Goal: Task Accomplishment & Management: Manage account settings

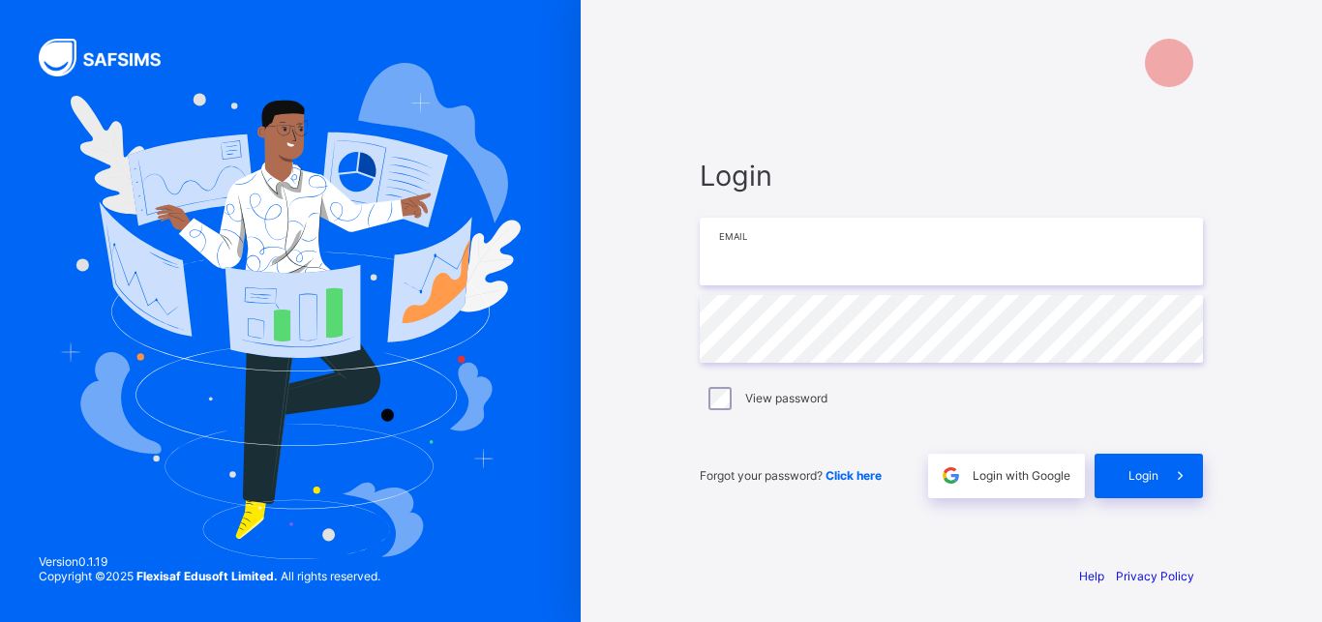
click at [764, 261] on input "email" at bounding box center [951, 252] width 503 height 68
click at [1111, 476] on div "Login" at bounding box center [1149, 476] width 108 height 45
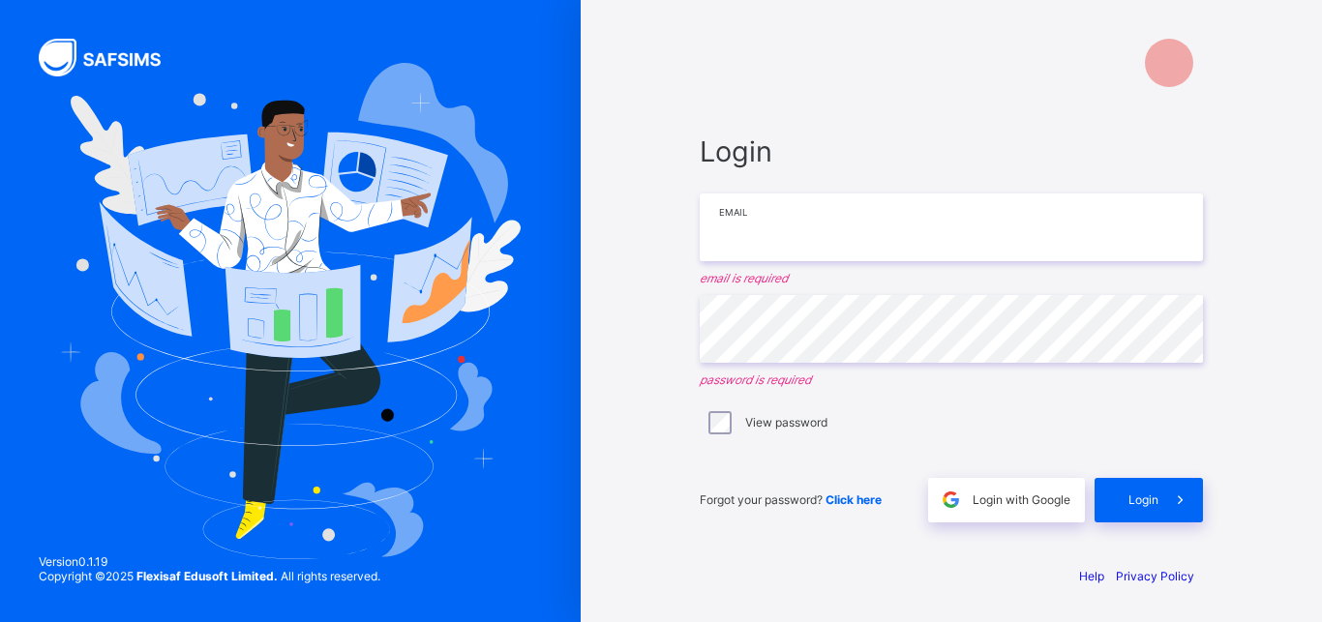
click at [783, 247] on input "email" at bounding box center [951, 228] width 503 height 68
click at [720, 244] on input "email" at bounding box center [951, 228] width 503 height 68
click at [987, 496] on span "Login with Google" at bounding box center [1022, 500] width 98 height 15
click at [1048, 516] on div "Login with Google" at bounding box center [1006, 500] width 157 height 45
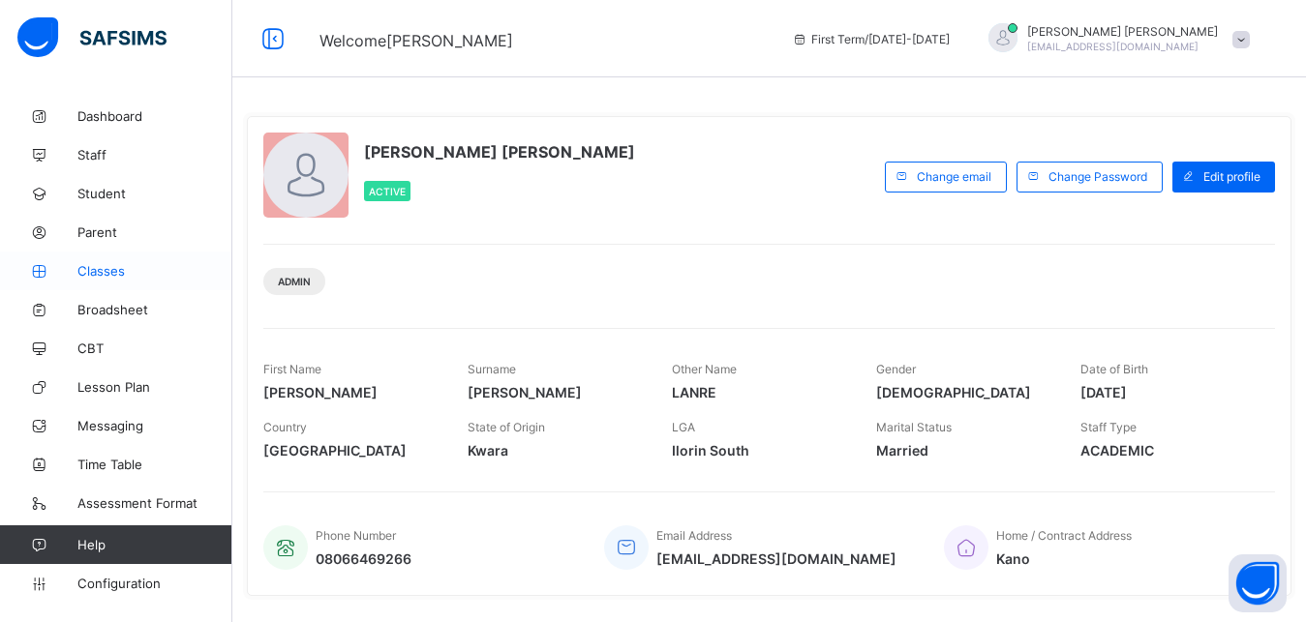
click at [107, 282] on link "Classes" at bounding box center [116, 271] width 232 height 39
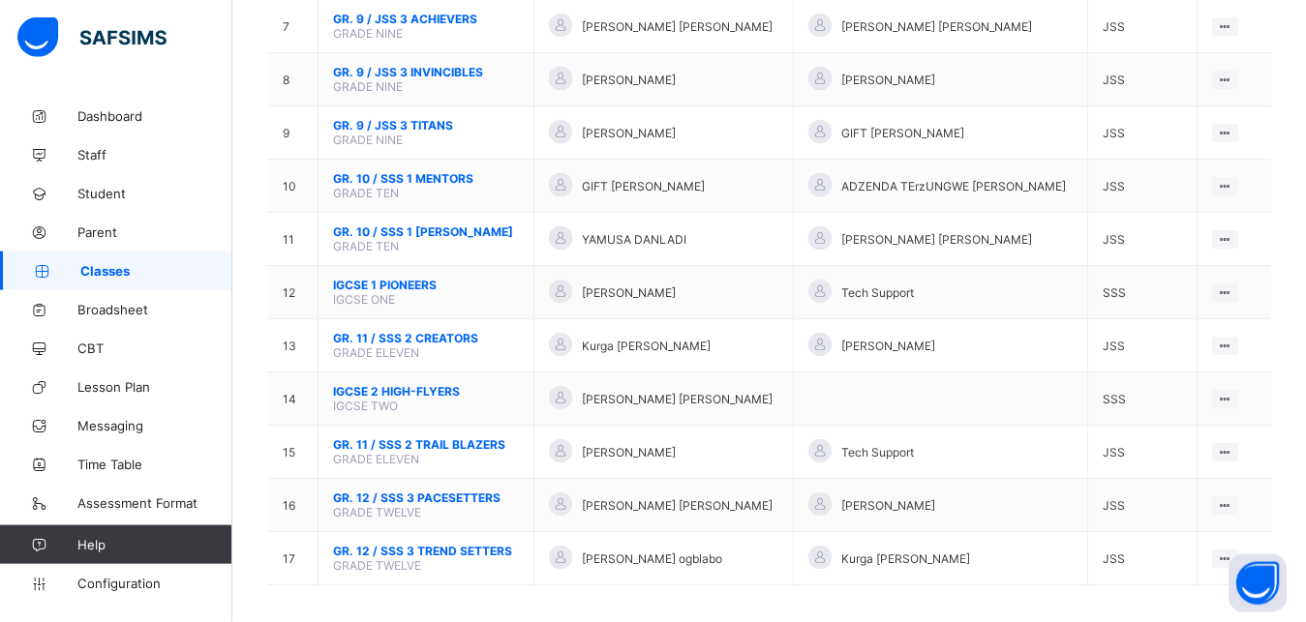
scroll to position [573, 0]
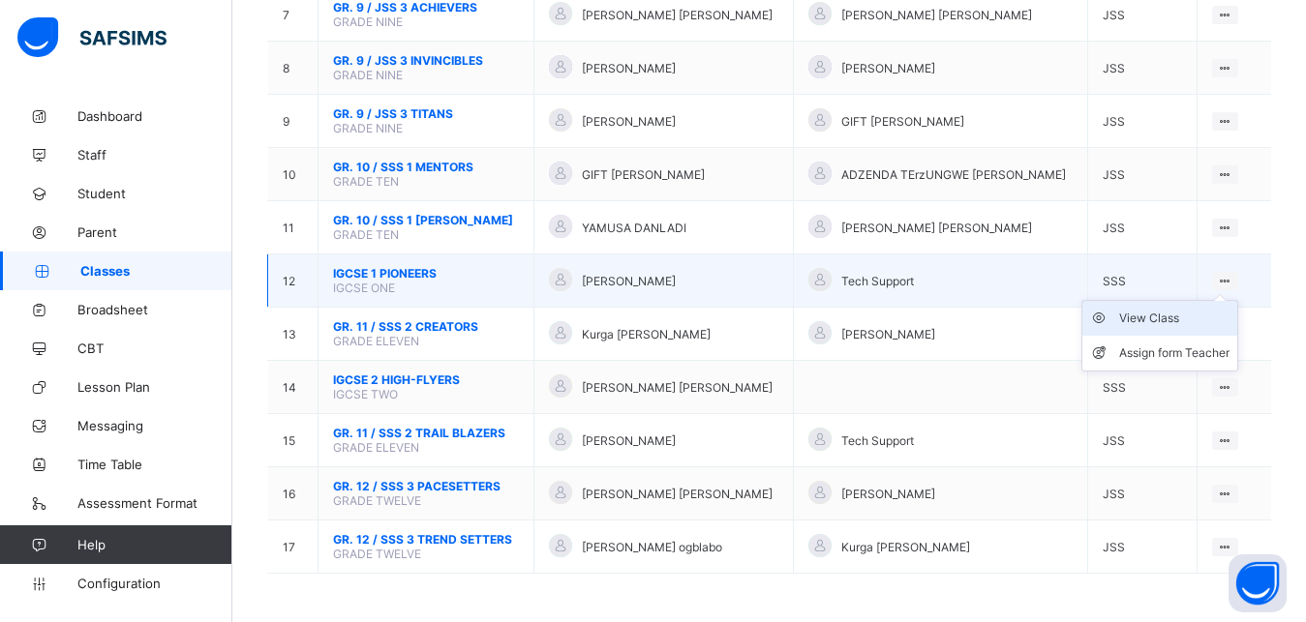
click at [1178, 317] on div "View Class" at bounding box center [1174, 318] width 110 height 19
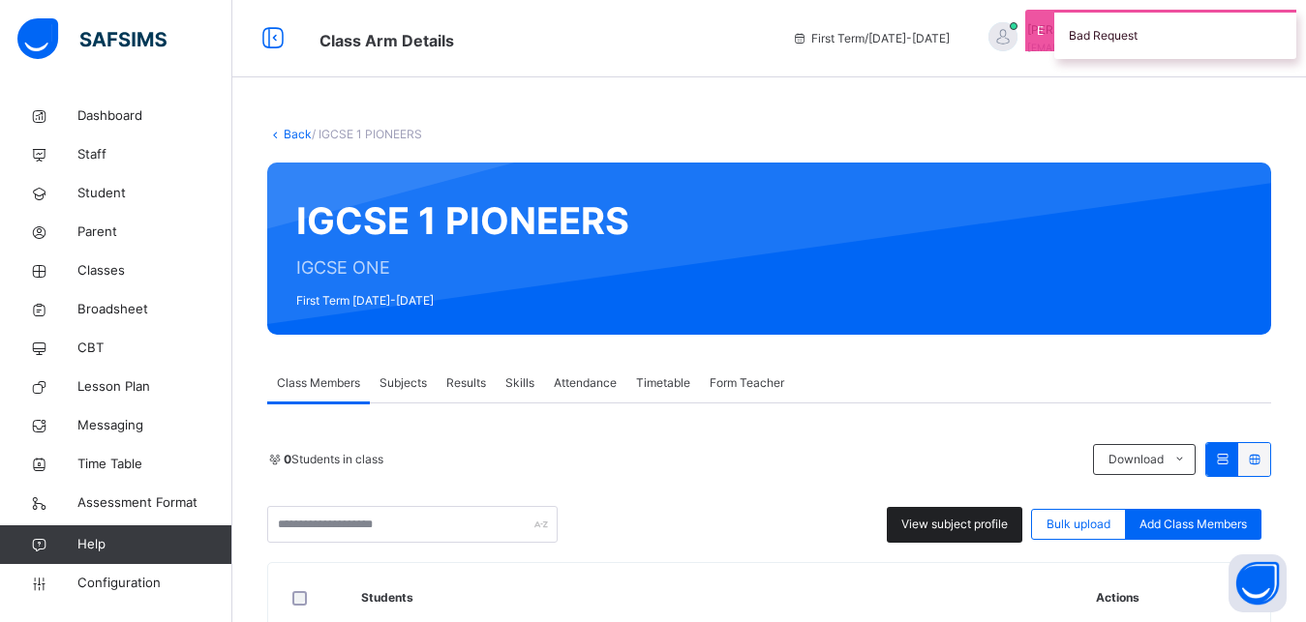
click at [990, 531] on span "View subject profile" at bounding box center [954, 524] width 106 height 17
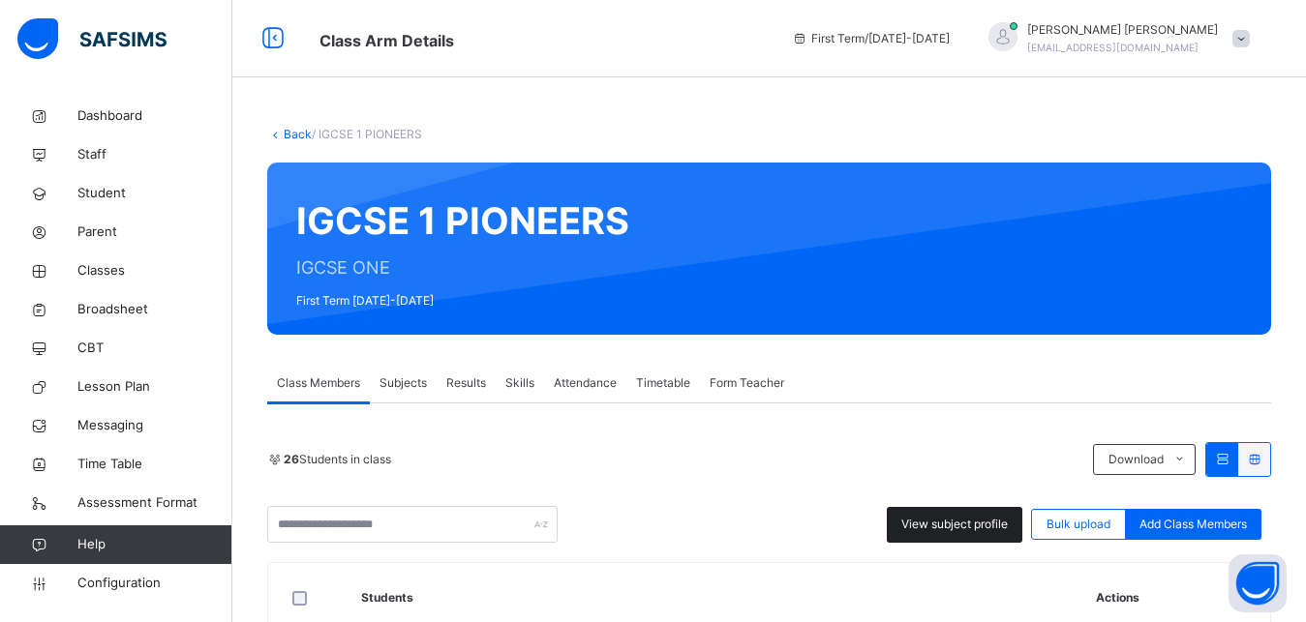
click at [971, 533] on div "View subject profile" at bounding box center [955, 525] width 136 height 36
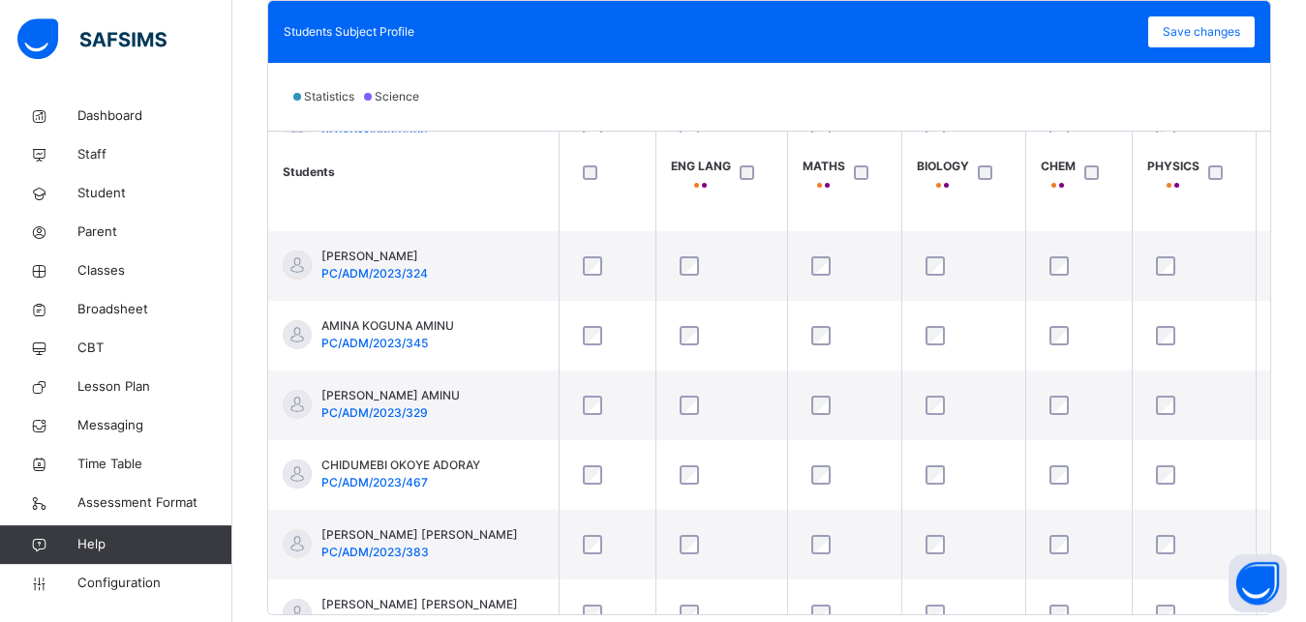
scroll to position [285, 0]
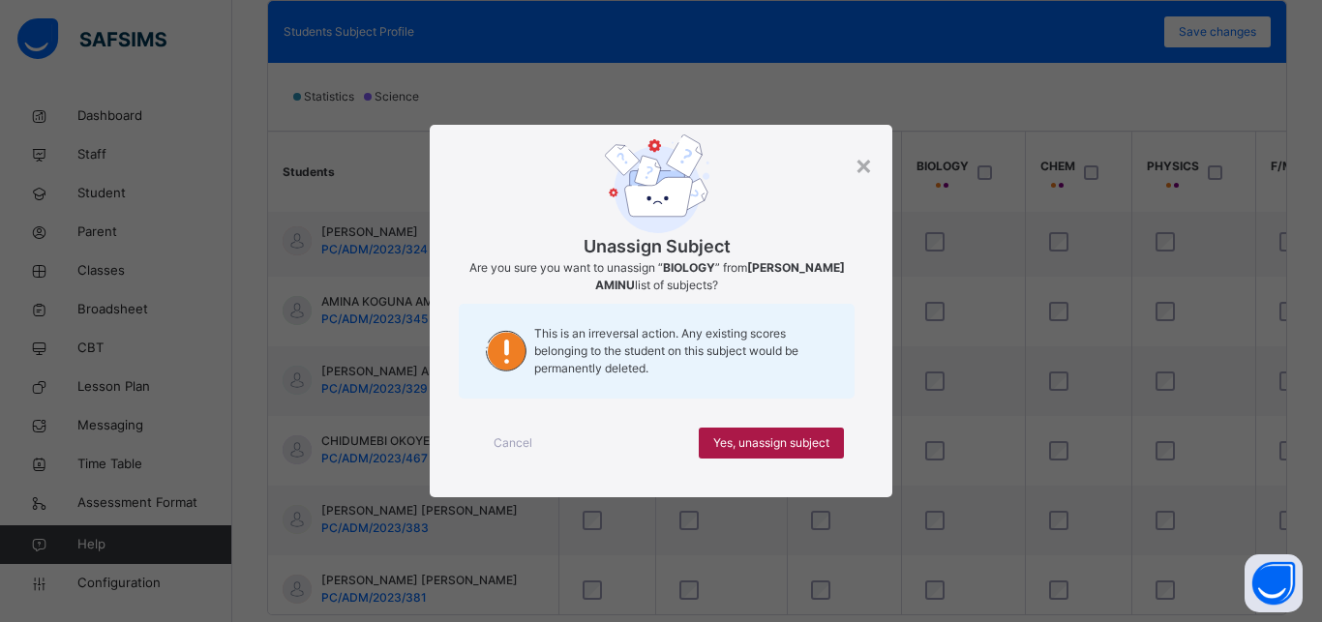
click at [815, 450] on span "Yes, unassign subject" at bounding box center [771, 443] width 116 height 17
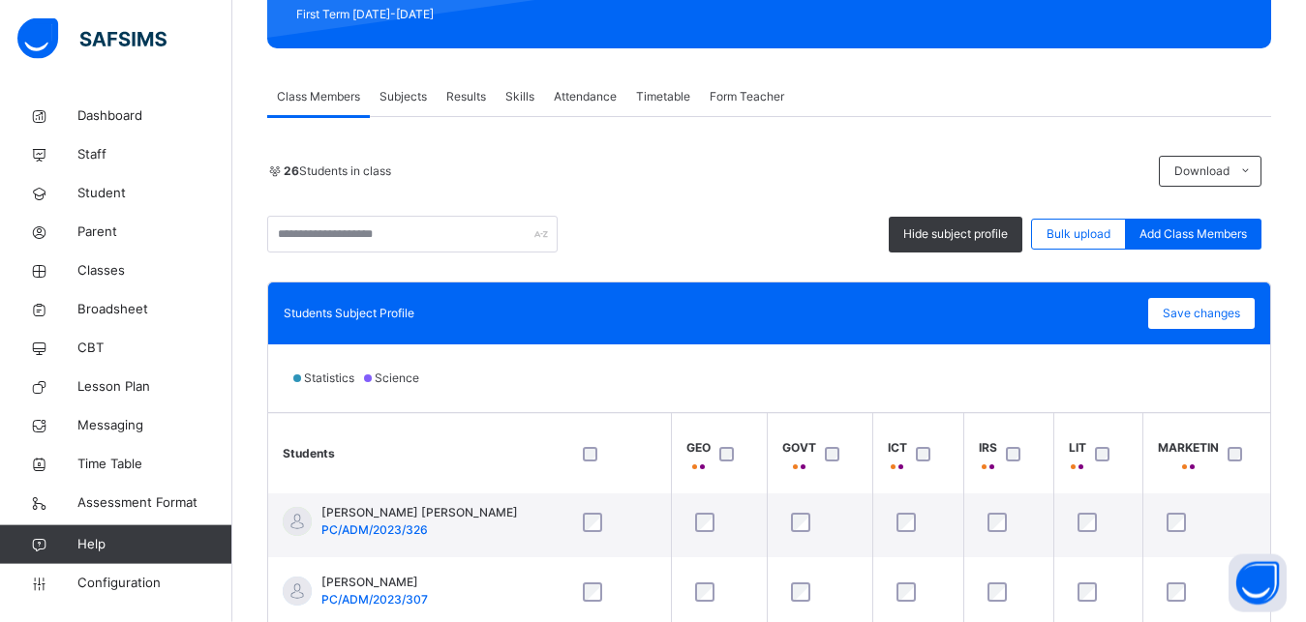
scroll to position [146, 1351]
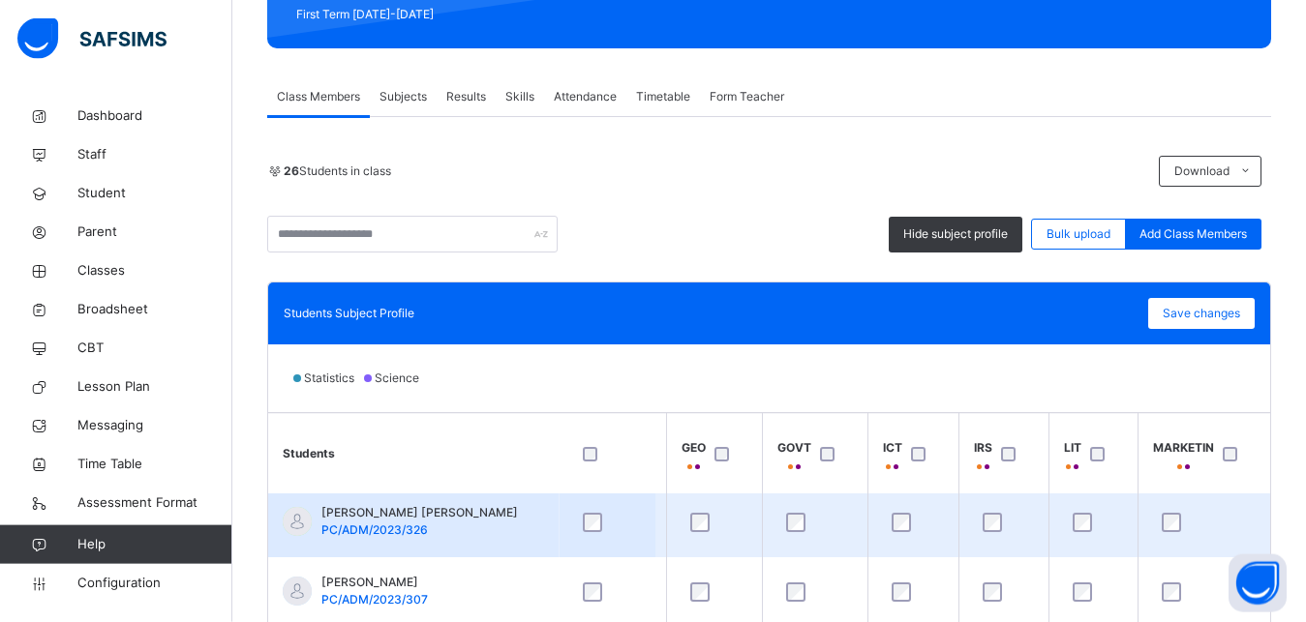
click at [1181, 517] on div at bounding box center [1204, 522] width 93 height 19
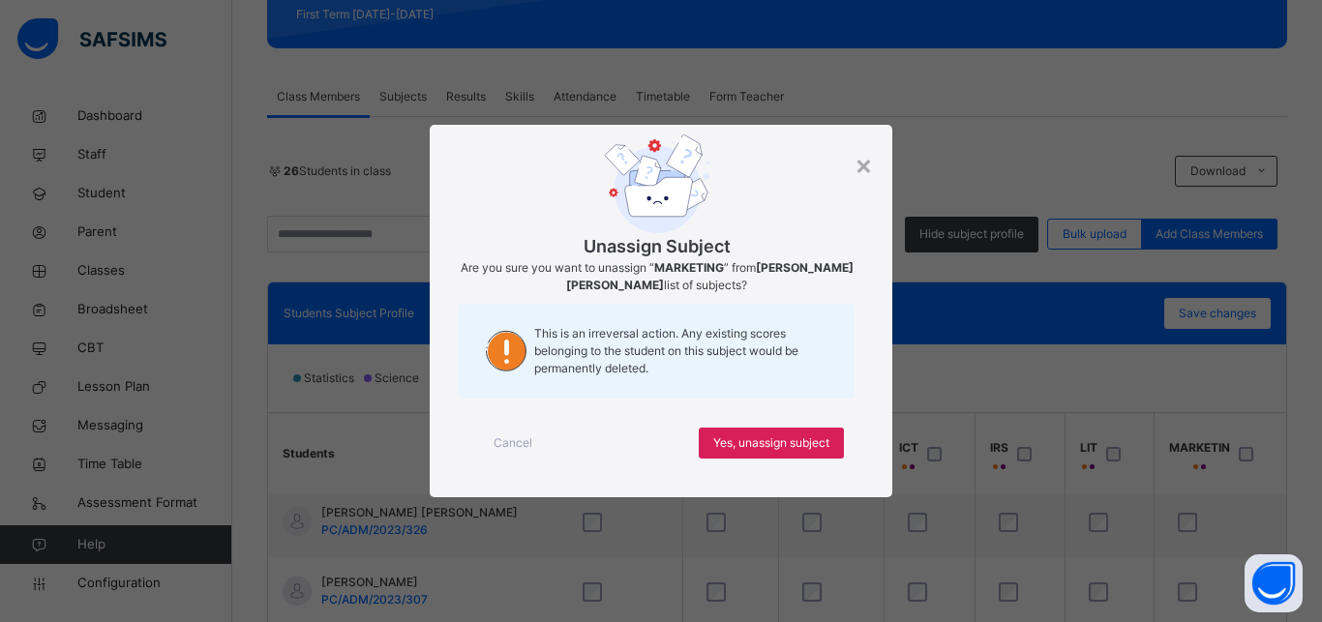
click at [521, 446] on span "Cancel" at bounding box center [513, 443] width 39 height 17
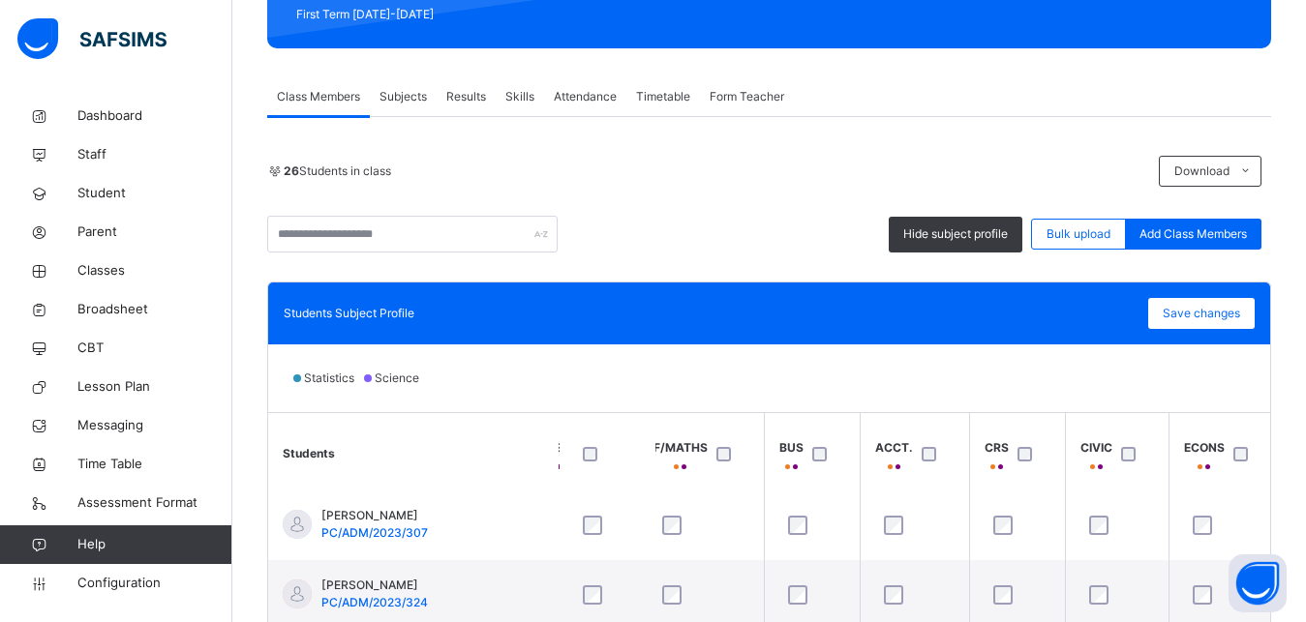
scroll to position [213, 614]
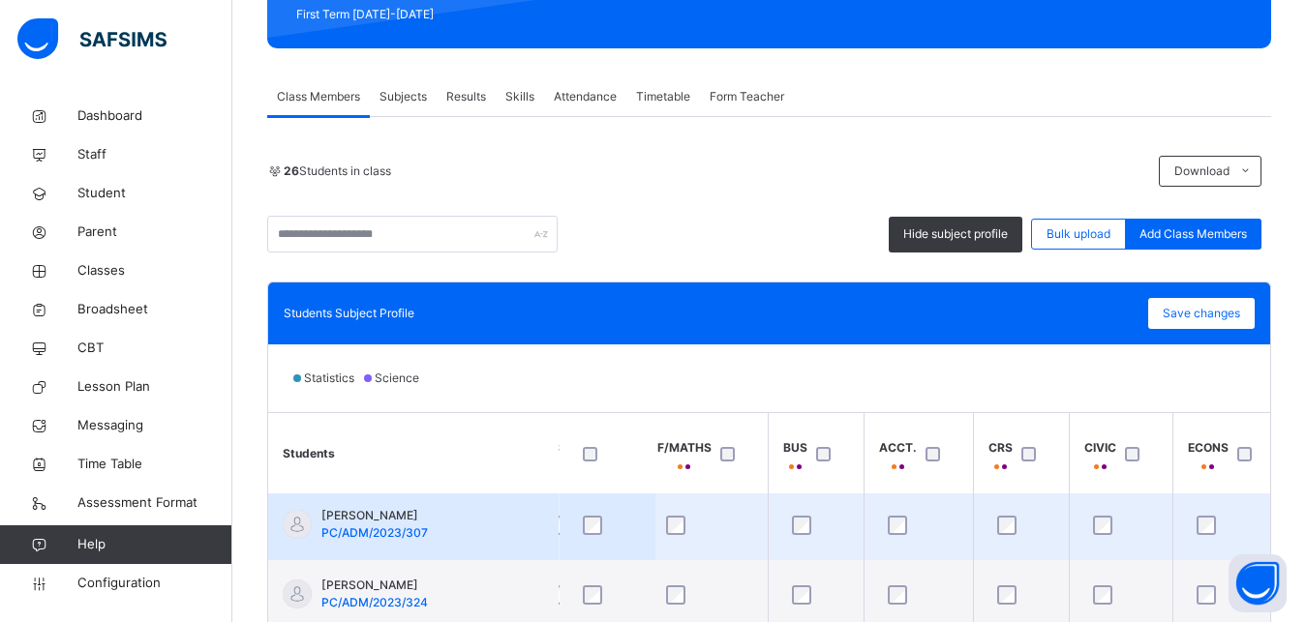
click at [790, 520] on div at bounding box center [816, 525] width 56 height 19
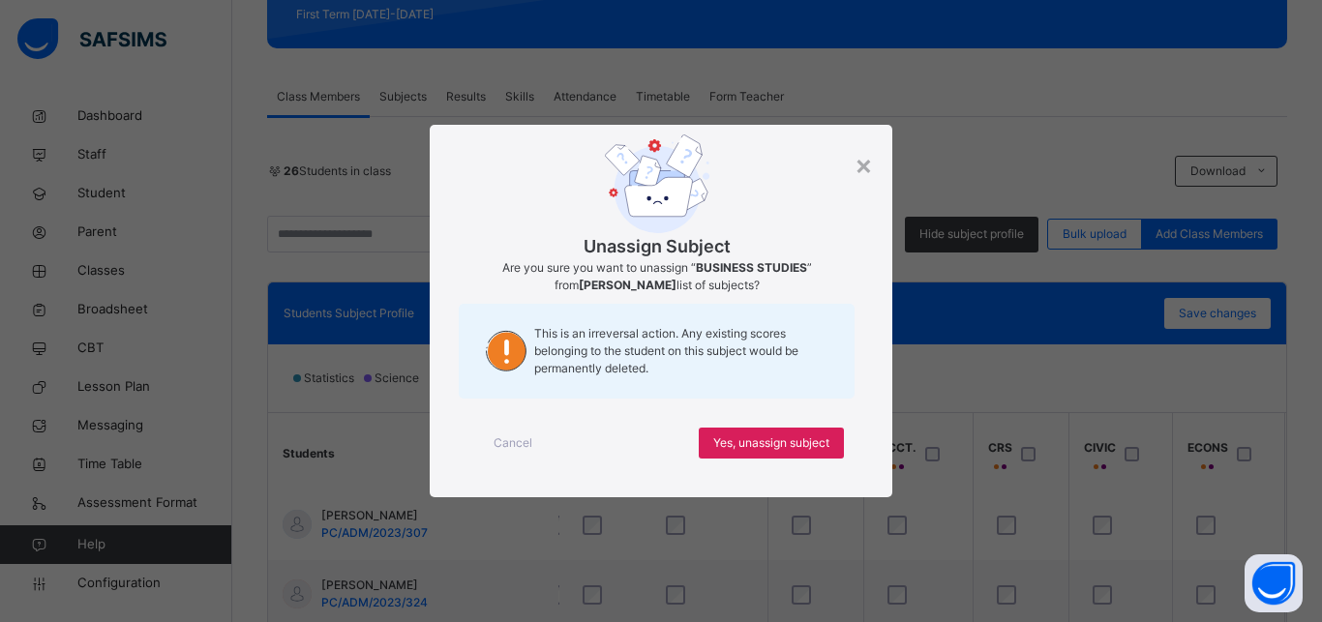
click at [1016, 523] on div "× Unassign Subject Are you sure you want to unassign “ BUSINESS STUDIES ” from …" at bounding box center [661, 311] width 1322 height 622
click at [520, 449] on span "Cancel" at bounding box center [513, 443] width 39 height 17
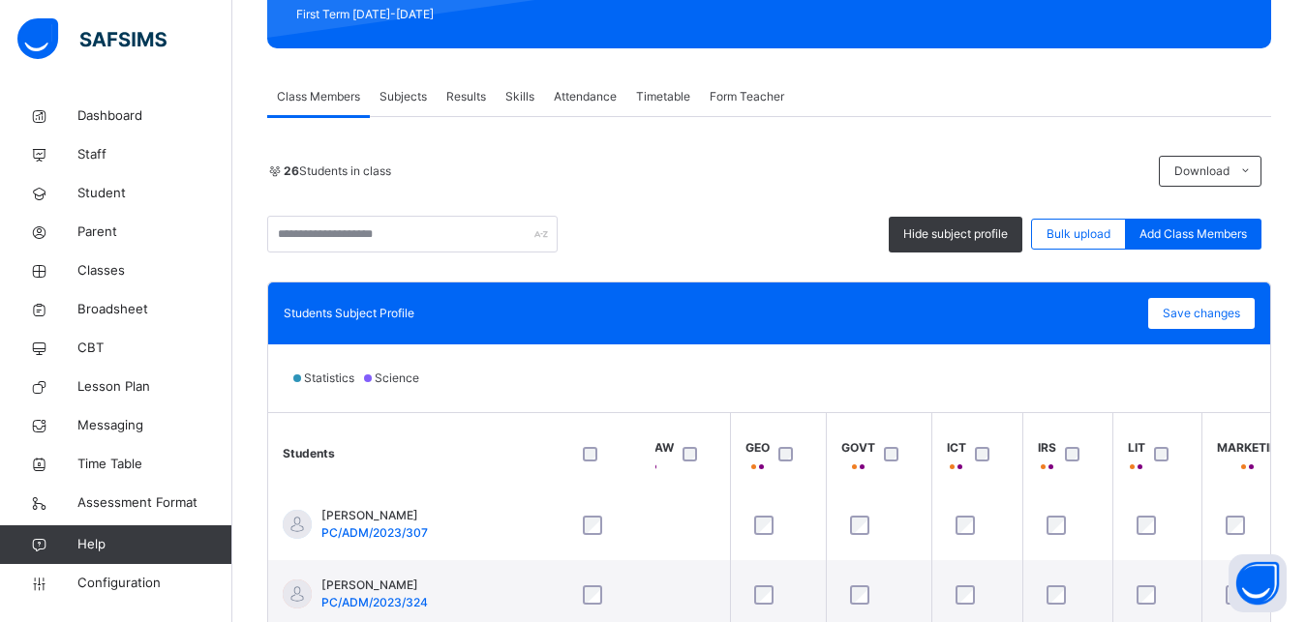
scroll to position [213, 1351]
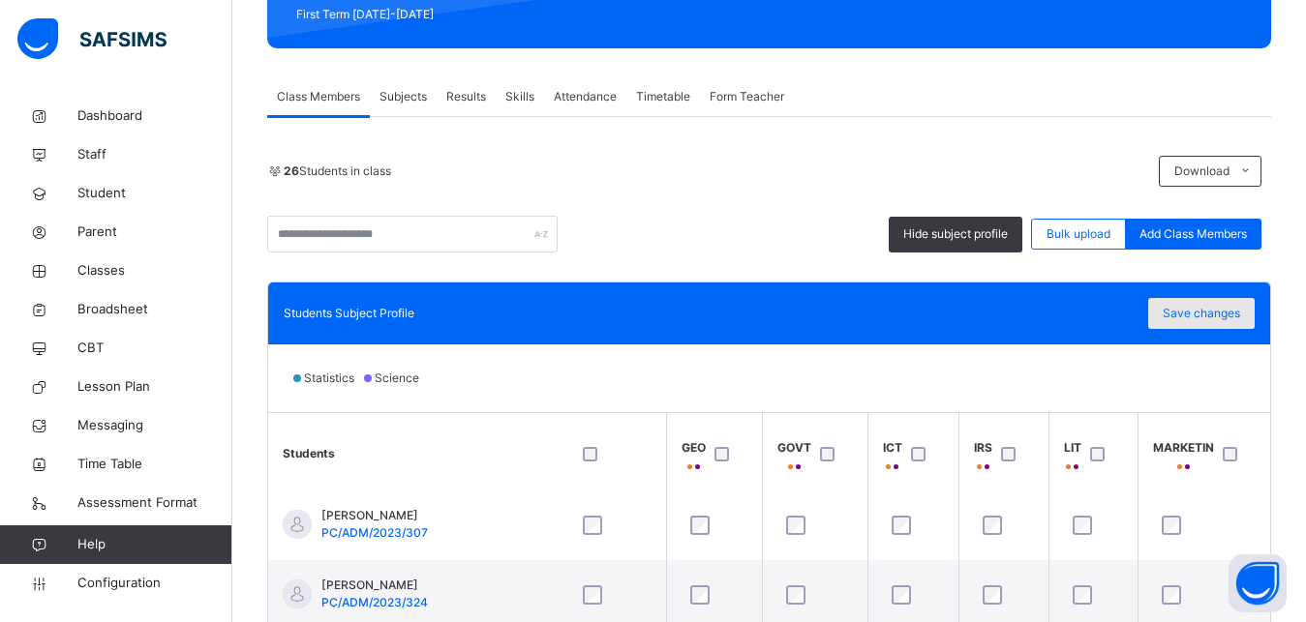
click at [1216, 309] on span "Save changes" at bounding box center [1200, 313] width 77 height 17
click at [1202, 323] on div "Save changes" at bounding box center [1201, 313] width 106 height 31
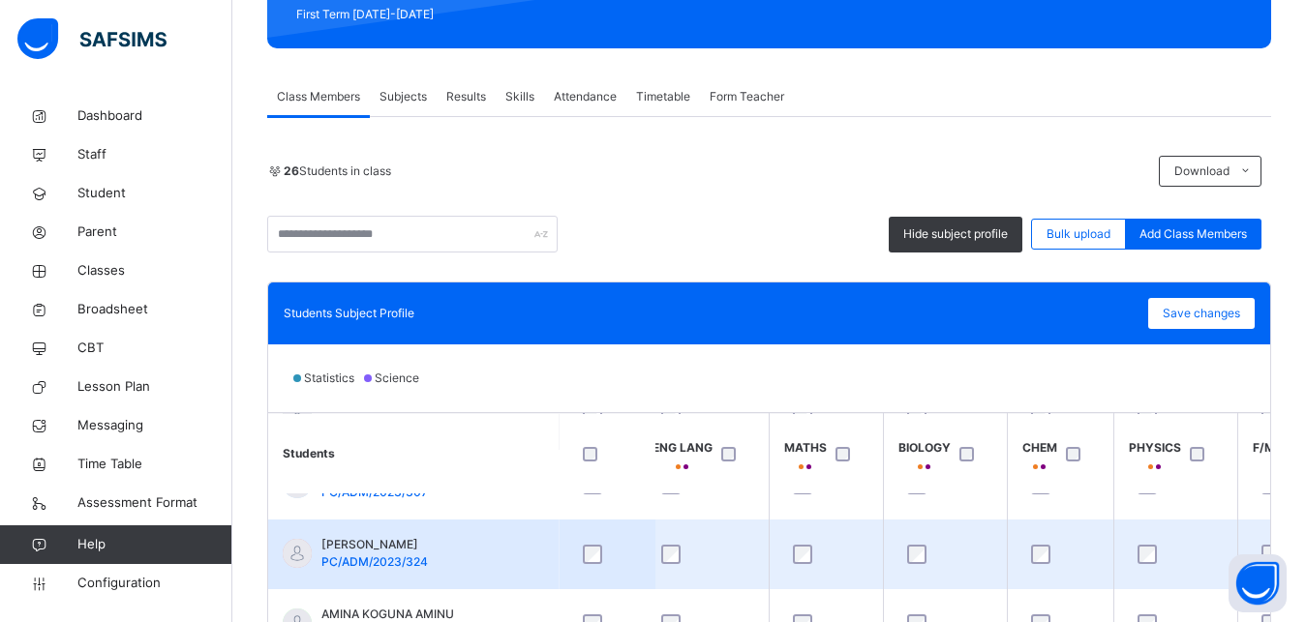
scroll to position [255, 0]
